Goal: Transaction & Acquisition: Purchase product/service

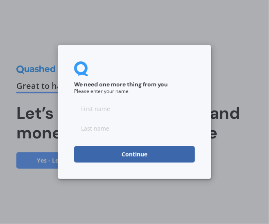
click at [93, 111] on input at bounding box center [134, 108] width 121 height 16
type input "Rifi"
type input "[PERSON_NAME]"
click at [150, 165] on div "We need one more thing from you Please enter your name [PERSON_NAME] Continue" at bounding box center [135, 112] width 154 height 134
click at [151, 157] on button "Continue" at bounding box center [134, 154] width 121 height 16
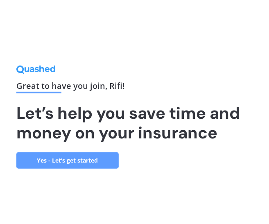
click at [57, 161] on link "Yes - Let’s get started" at bounding box center [67, 160] width 102 height 16
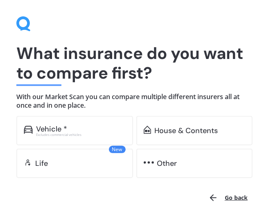
click at [32, 138] on div "Vehicle * Excludes commercial vehicles" at bounding box center [74, 130] width 117 height 29
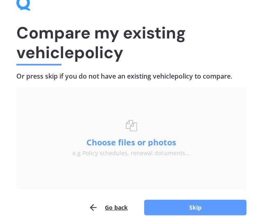
scroll to position [28, 0]
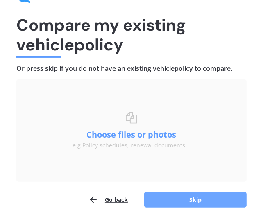
click at [162, 194] on button "Skip" at bounding box center [195, 200] width 102 height 16
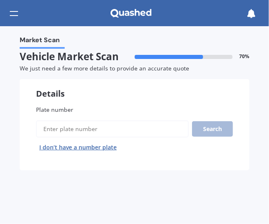
click at [105, 147] on button "I don’t have a number plate" at bounding box center [78, 147] width 84 height 13
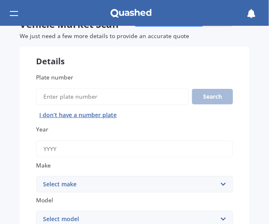
scroll to position [41, 0]
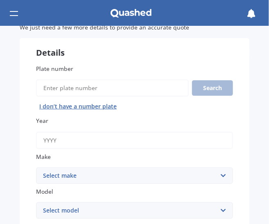
click at [69, 138] on input "Year" at bounding box center [134, 140] width 197 height 17
type input "2019"
click at [71, 170] on select "Select make AC ALFA ROMEO ASTON [PERSON_NAME] AUDI AUSTIN BEDFORD BENTLEY BMW B…" at bounding box center [134, 175] width 197 height 16
select select "BMW"
click at [36, 168] on select "Select make AC ALFA ROMEO ASTON [PERSON_NAME] AUDI AUSTIN BEDFORD BENTLEY BMW B…" at bounding box center [134, 175] width 197 height 16
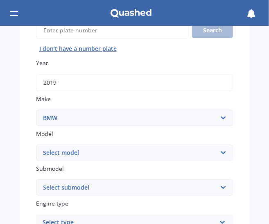
scroll to position [123, 0]
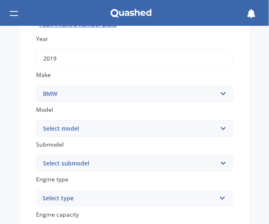
click at [93, 130] on select "Select model 116 116I 118 118D 120 130 218D 220I 225 250 316 318 320 320 i 323 …" at bounding box center [134, 128] width 197 height 16
select select "M240"
click at [36, 121] on select "Select model 116 116I 118 118D 120 130 218D 220I 225 250 316 318 320 320 i 323 …" at bounding box center [134, 128] width 197 height 16
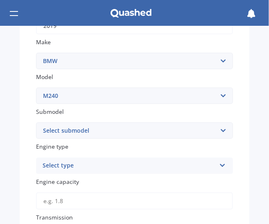
scroll to position [164, 0]
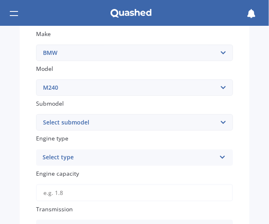
click at [68, 120] on select "Select submodel" at bounding box center [134, 122] width 197 height 16
click at [61, 141] on span "Engine type" at bounding box center [52, 139] width 32 height 8
click at [72, 128] on select "Select submodel I" at bounding box center [134, 122] width 197 height 16
select select "I"
click at [36, 115] on select "Select submodel I" at bounding box center [134, 122] width 197 height 16
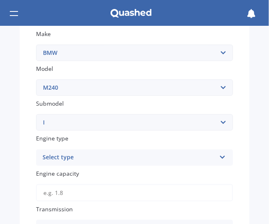
click at [60, 161] on div "Select type" at bounding box center [129, 158] width 173 height 10
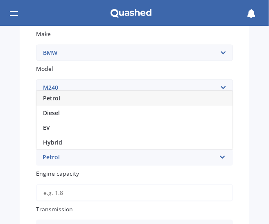
click at [59, 99] on span "Petrol" at bounding box center [51, 98] width 17 height 8
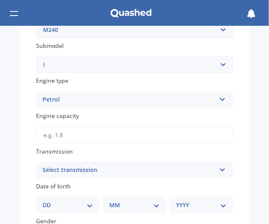
scroll to position [246, 0]
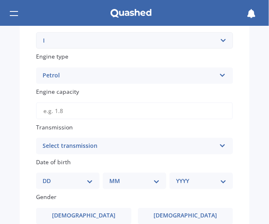
click at [69, 119] on input "Engine capacity" at bounding box center [134, 110] width 197 height 17
type input "3.0"
click at [52, 145] on div "Select transmission" at bounding box center [129, 146] width 173 height 10
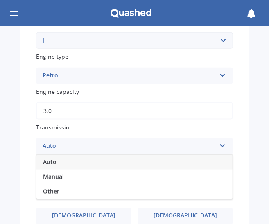
click at [52, 164] on span "Auto" at bounding box center [50, 162] width 14 height 8
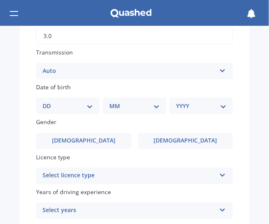
scroll to position [328, 0]
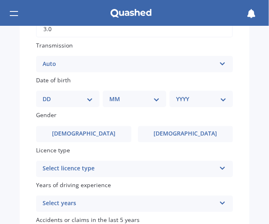
click at [70, 102] on select "DD 01 02 03 04 05 06 07 08 09 10 11 12 13 14 15 16 17 18 19 20 21 22 23 24 25 2…" at bounding box center [68, 99] width 50 height 9
select select "04"
click at [49, 96] on select "DD 01 02 03 04 05 06 07 08 09 10 11 12 13 14 15 16 17 18 19 20 21 22 23 24 25 2…" at bounding box center [68, 99] width 50 height 9
click at [127, 101] on select "MM 01 02 03 04 05 06 07 08 09 10 11 12" at bounding box center [136, 99] width 47 height 9
select select "10"
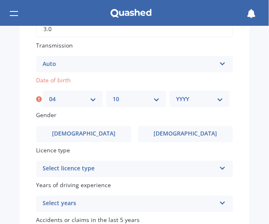
click at [113, 96] on select "MM 01 02 03 04 05 06 07 08 09 10 11 12" at bounding box center [136, 99] width 47 height 9
click at [186, 89] on div "Date of birth DD 01 02 03 04 05 06 07 08 09 10 11 12 13 14 15 16 17 18 19 20 21…" at bounding box center [134, 92] width 197 height 32
click at [181, 97] on select "YYYY 2025 2024 2023 2022 2021 2020 2019 2018 2017 2016 2015 2014 2013 2012 2011…" at bounding box center [199, 99] width 47 height 9
select select "1977"
click at [176, 96] on select "YYYY 2025 2024 2023 2022 2021 2020 2019 2018 2017 2016 2015 2014 2013 2012 2011…" at bounding box center [199, 99] width 47 height 9
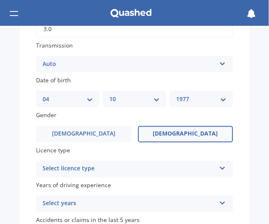
click at [164, 134] on label "[DEMOGRAPHIC_DATA]" at bounding box center [185, 134] width 95 height 16
click at [0, 0] on input "[DEMOGRAPHIC_DATA]" at bounding box center [0, 0] width 0 height 0
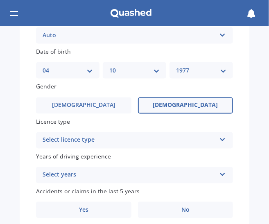
scroll to position [369, 0]
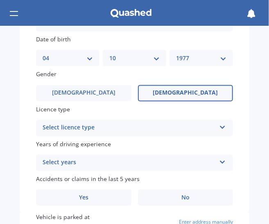
click at [99, 130] on div "Select licence type" at bounding box center [129, 128] width 173 height 10
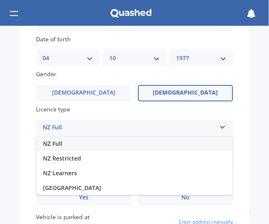
click at [87, 147] on div "NZ Full" at bounding box center [134, 144] width 196 height 15
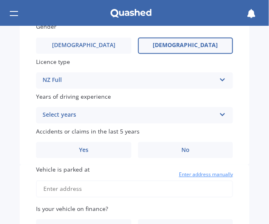
scroll to position [450, 0]
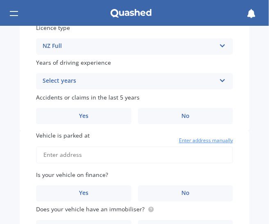
click at [72, 82] on div "Select years" at bounding box center [129, 81] width 173 height 10
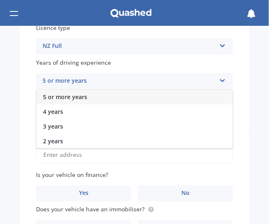
click at [67, 100] on span "5 or more years" at bounding box center [65, 97] width 44 height 8
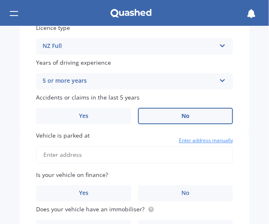
click at [164, 123] on label "No" at bounding box center [185, 116] width 95 height 16
click at [0, 0] on input "No" at bounding box center [0, 0] width 0 height 0
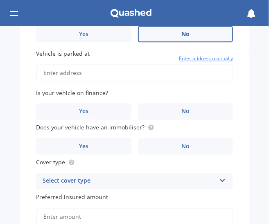
click at [75, 78] on input "Vehicle is parked at" at bounding box center [134, 72] width 197 height 17
click at [98, 75] on input "[STREET_ADDRESS]" at bounding box center [134, 72] width 197 height 17
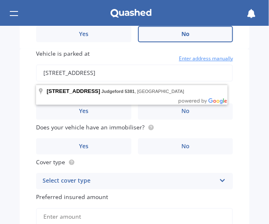
drag, startPoint x: 157, startPoint y: 74, endPoint x: 93, endPoint y: 78, distance: 64.4
click at [93, 78] on input "[STREET_ADDRESS]" at bounding box center [134, 72] width 197 height 17
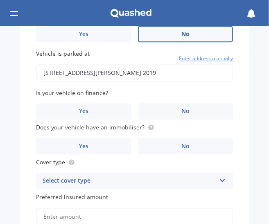
click at [52, 77] on input "[STREET_ADDRESS][PERSON_NAME] 2019" at bounding box center [134, 72] width 197 height 17
type input "[STREET_ADDRESS][PERSON_NAME] 2019"
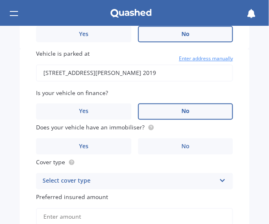
click at [154, 118] on label "No" at bounding box center [185, 111] width 95 height 16
click at [0, 0] on input "No" at bounding box center [0, 0] width 0 height 0
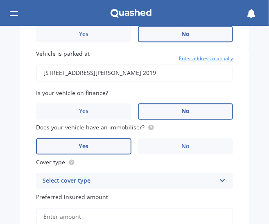
click at [113, 147] on label "Yes" at bounding box center [83, 146] width 95 height 16
click at [0, 0] on input "Yes" at bounding box center [0, 0] width 0 height 0
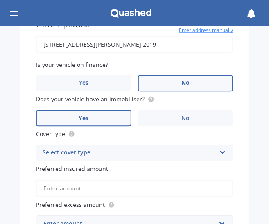
scroll to position [573, 0]
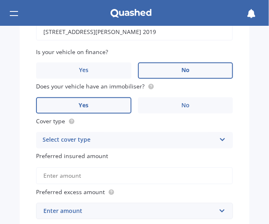
click at [72, 139] on div "Select cover type" at bounding box center [129, 140] width 173 height 10
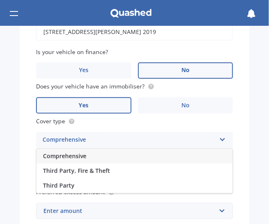
click at [83, 160] on span "Comprehensive" at bounding box center [64, 156] width 43 height 8
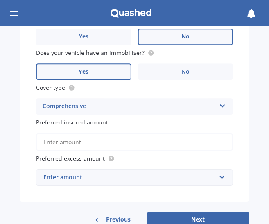
scroll to position [614, 0]
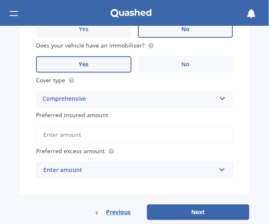
click at [66, 131] on input "Preferred insured amount" at bounding box center [134, 134] width 197 height 17
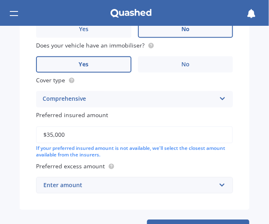
type input "$35,000"
click at [42, 183] on input "text" at bounding box center [132, 185] width 190 height 16
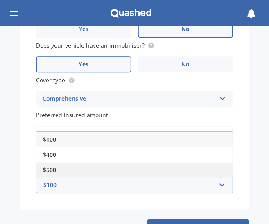
click at [50, 174] on span "$500" at bounding box center [49, 170] width 13 height 8
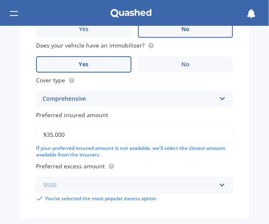
scroll to position [654, 0]
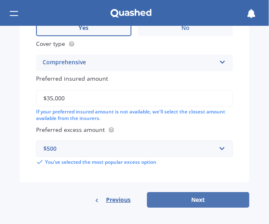
click at [161, 203] on button "Next" at bounding box center [198, 200] width 102 height 16
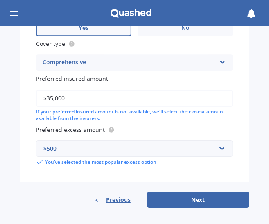
select select "04"
select select "10"
select select "1977"
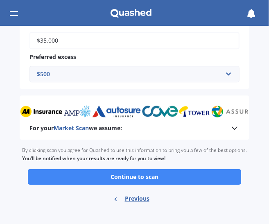
scroll to position [588, 0]
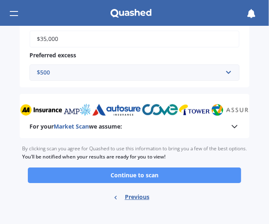
click at [79, 170] on button "Continue to scan" at bounding box center [134, 175] width 213 height 16
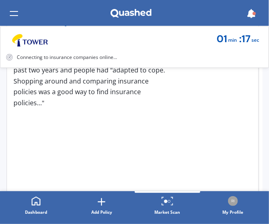
scroll to position [75, 0]
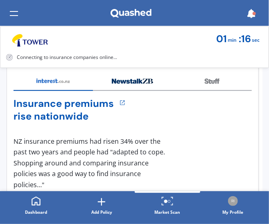
drag, startPoint x: 130, startPoint y: 142, endPoint x: 113, endPoint y: 143, distance: 17.2
click at [113, 143] on div "1 NZ insurance premiums had risen 34% over the past two years and people had "a…" at bounding box center [92, 163] width 156 height 54
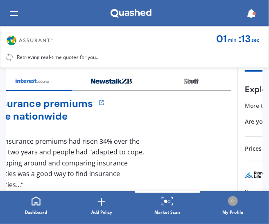
drag, startPoint x: 183, startPoint y: 145, endPoint x: -31, endPoint y: 134, distance: 214.5
click at [0, 134] on html "We are experiencing high volume of Market Scans . Just a heads up we will have …" at bounding box center [134, 112] width 269 height 224
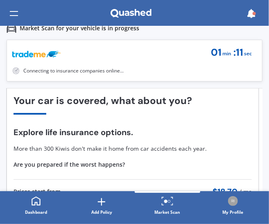
scroll to position [41, 0]
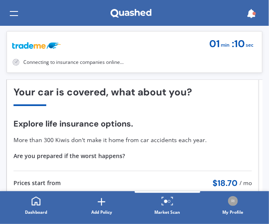
drag, startPoint x: 46, startPoint y: 134, endPoint x: -31, endPoint y: 119, distance: 78.4
click at [0, 119] on html "We are experiencing high volume of Market Scans . Just a heads up we will have …" at bounding box center [134, 112] width 269 height 224
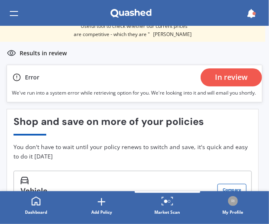
scroll to position [0, 0]
